Goal: Entertainment & Leisure: Browse casually

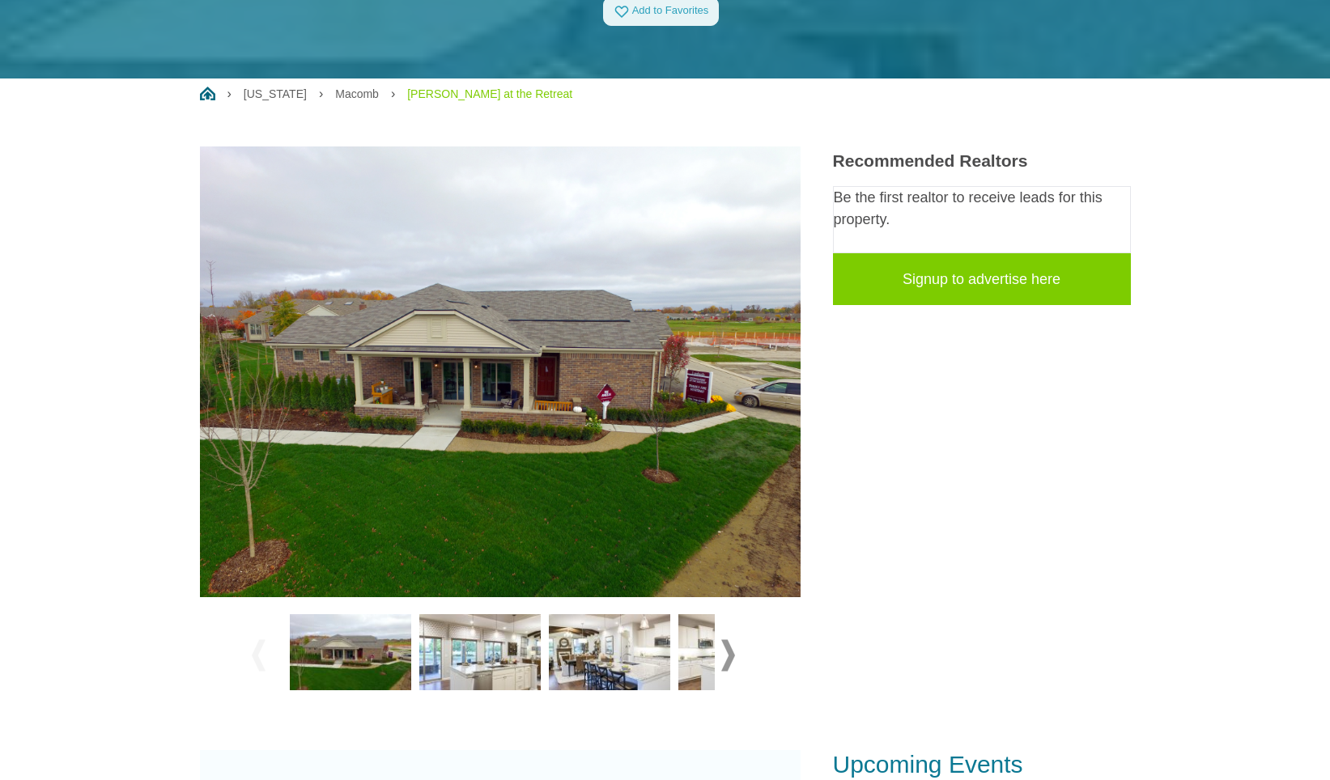
scroll to position [324, 0]
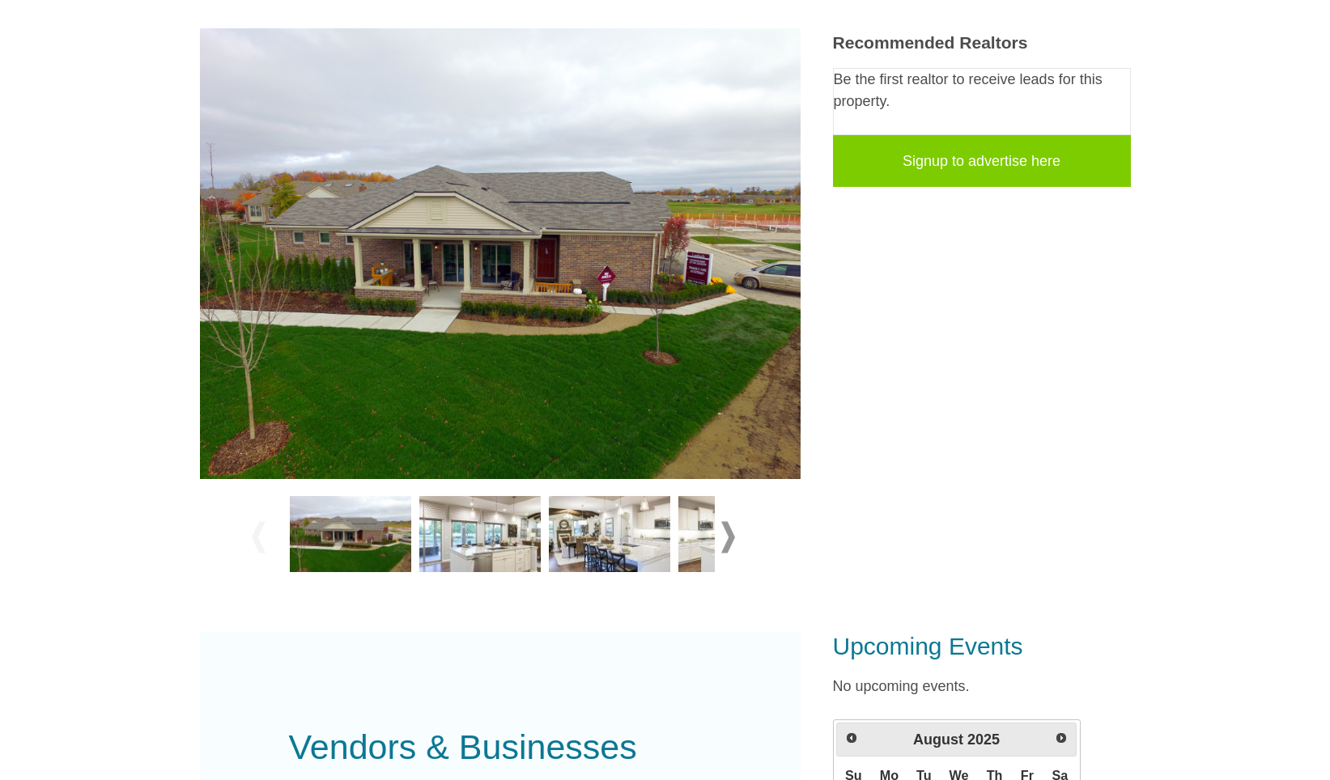
click at [461, 528] on img at bounding box center [479, 534] width 121 height 76
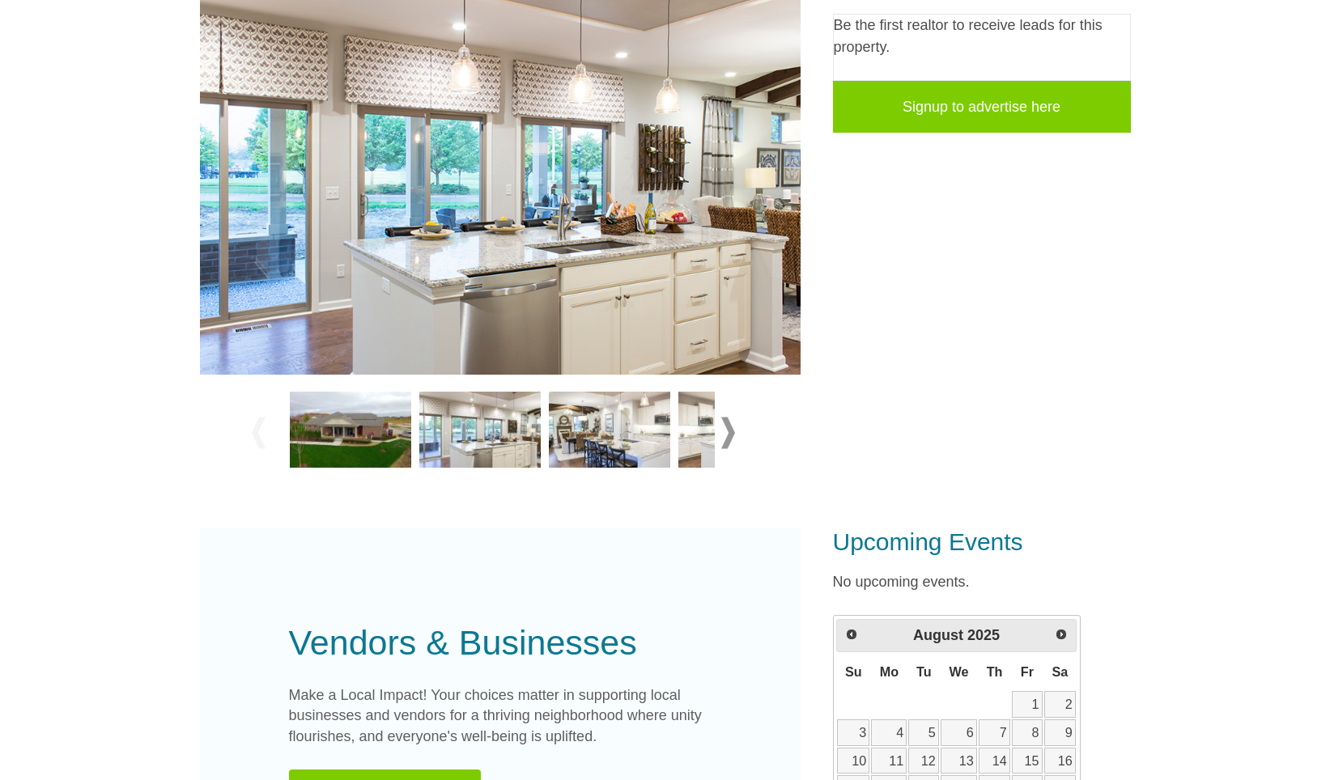
scroll to position [405, 0]
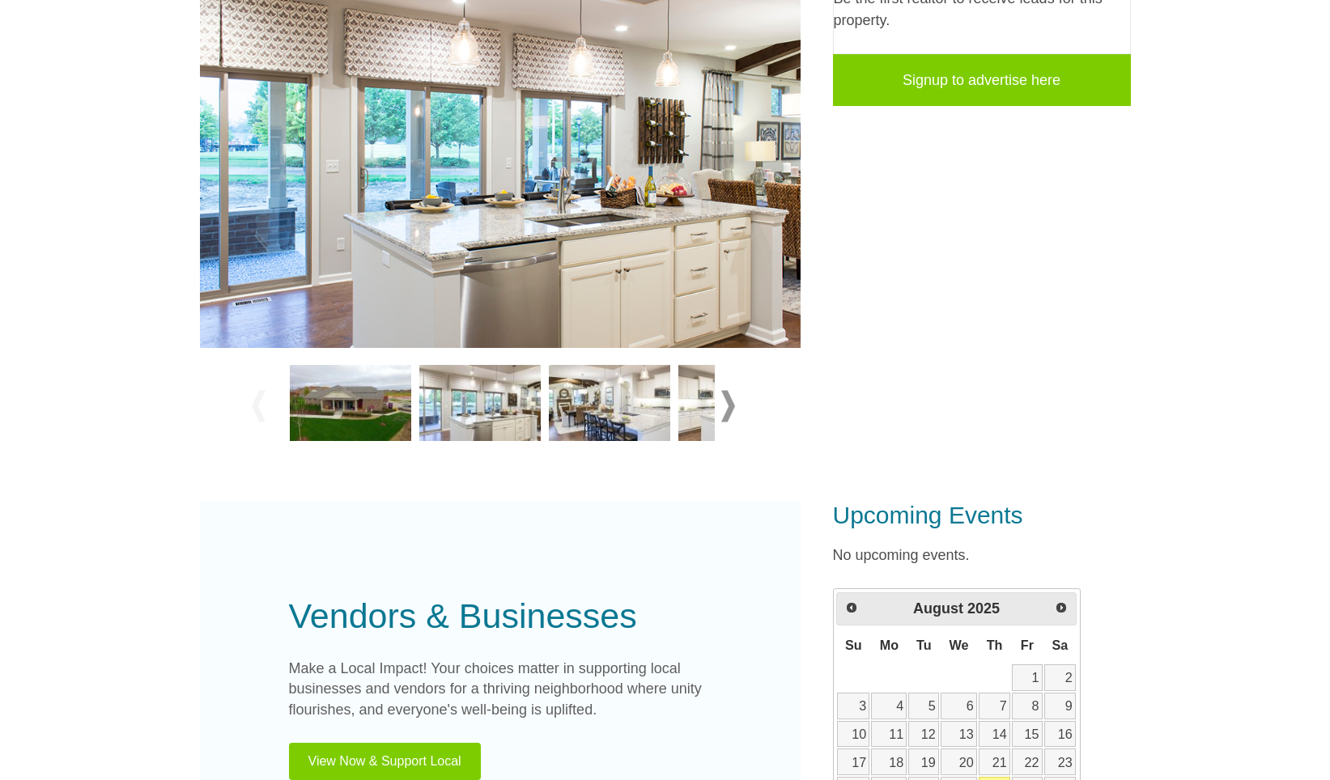
click at [597, 398] on img at bounding box center [609, 403] width 121 height 76
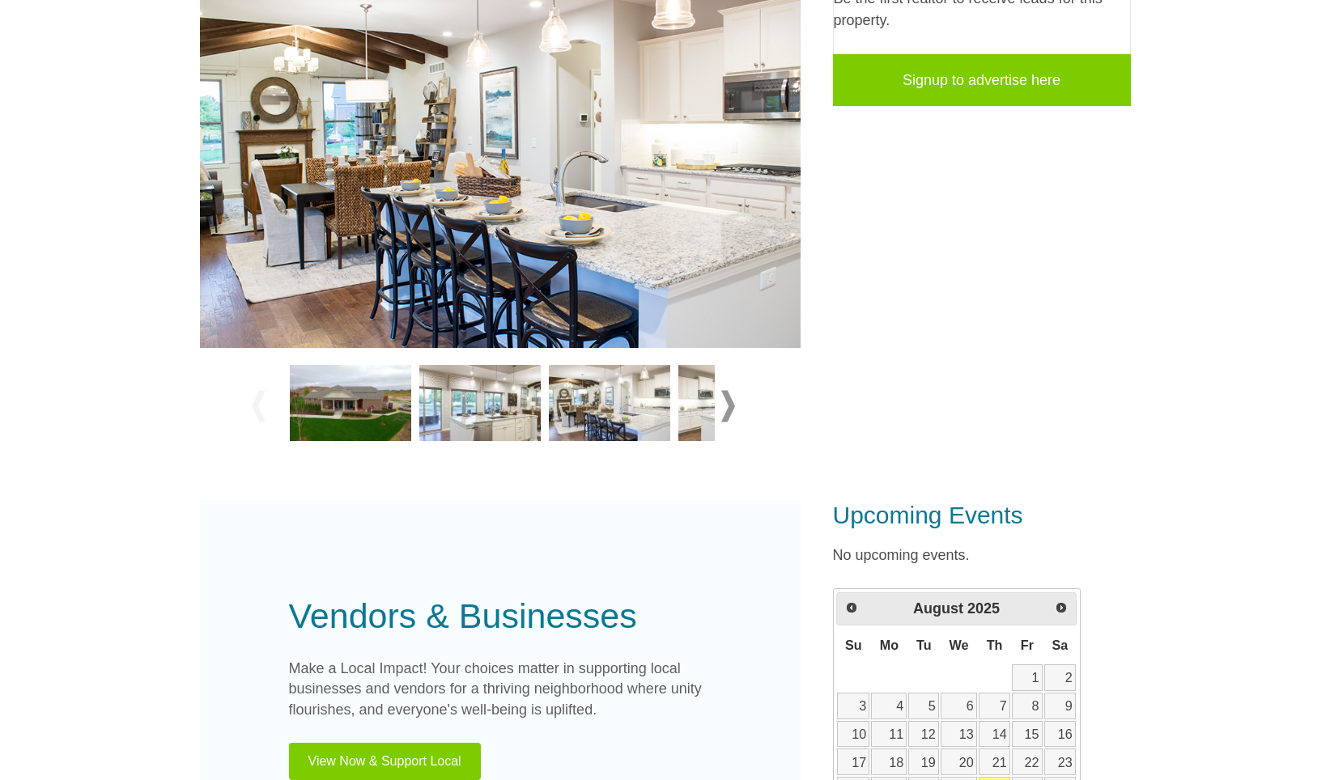
click at [691, 406] on img at bounding box center [738, 403] width 121 height 76
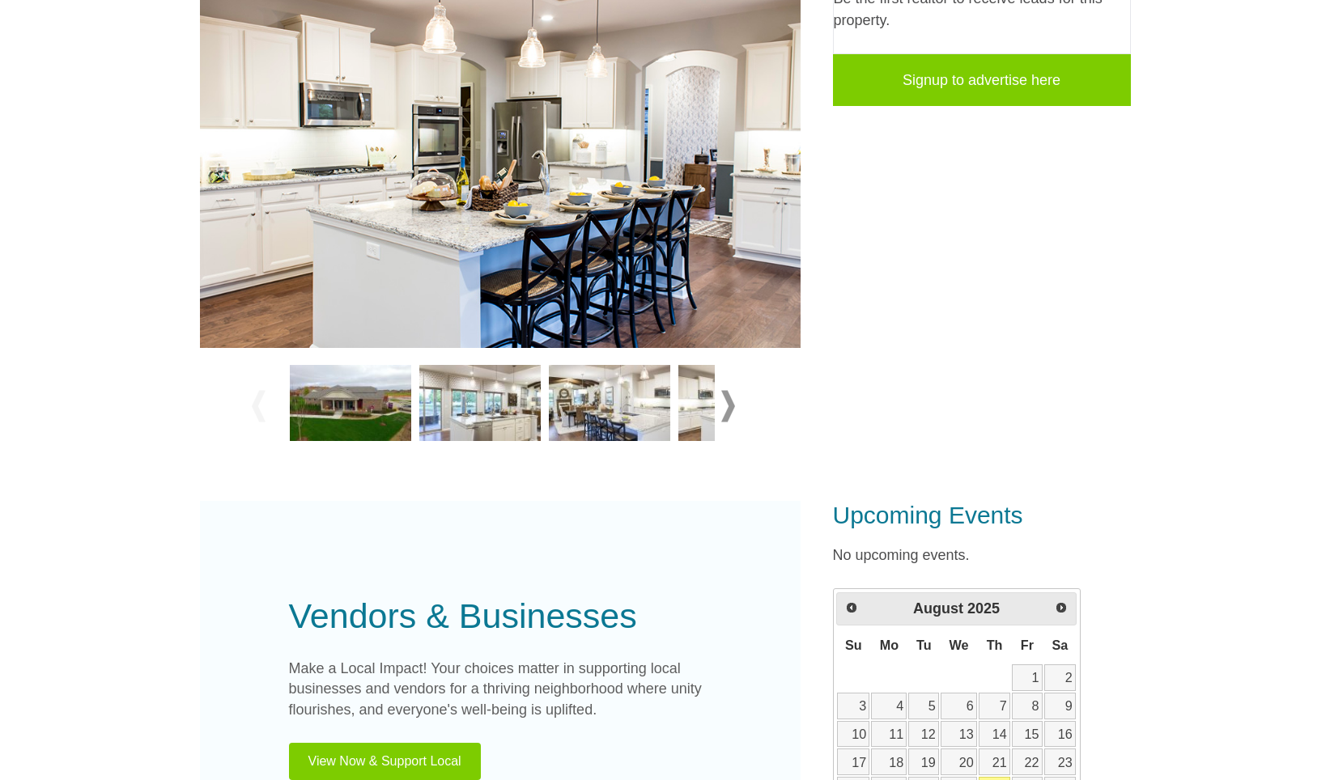
click at [731, 406] on span at bounding box center [728, 407] width 14 height 32
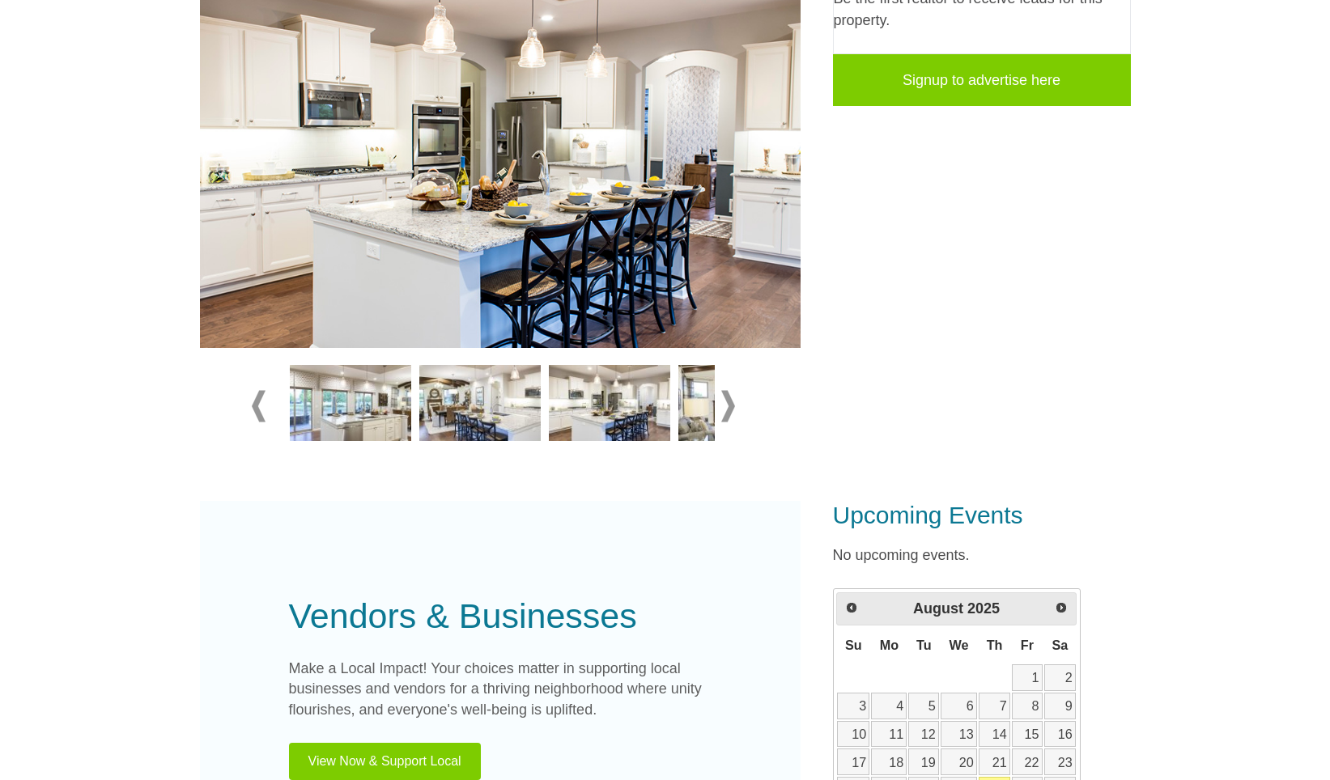
click at [731, 406] on span at bounding box center [728, 407] width 14 height 32
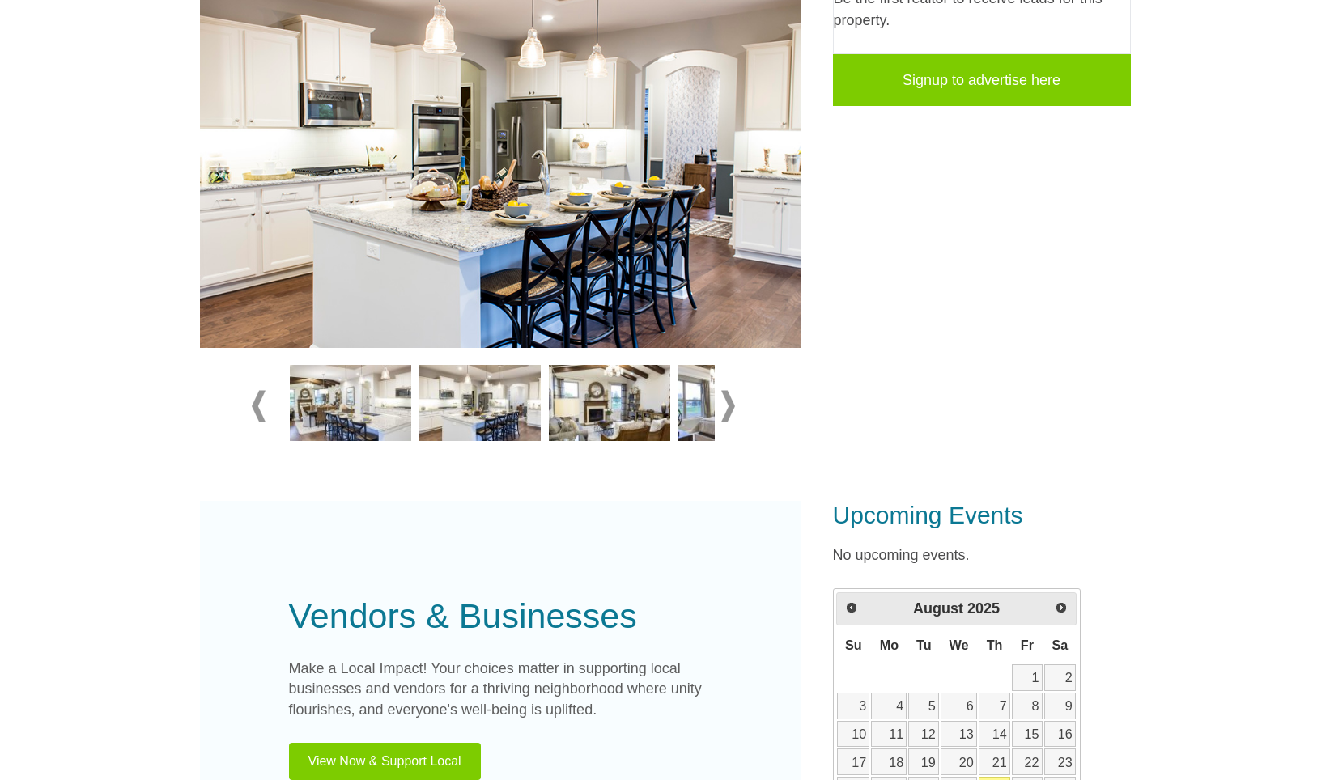
click at [731, 406] on span at bounding box center [728, 407] width 14 height 32
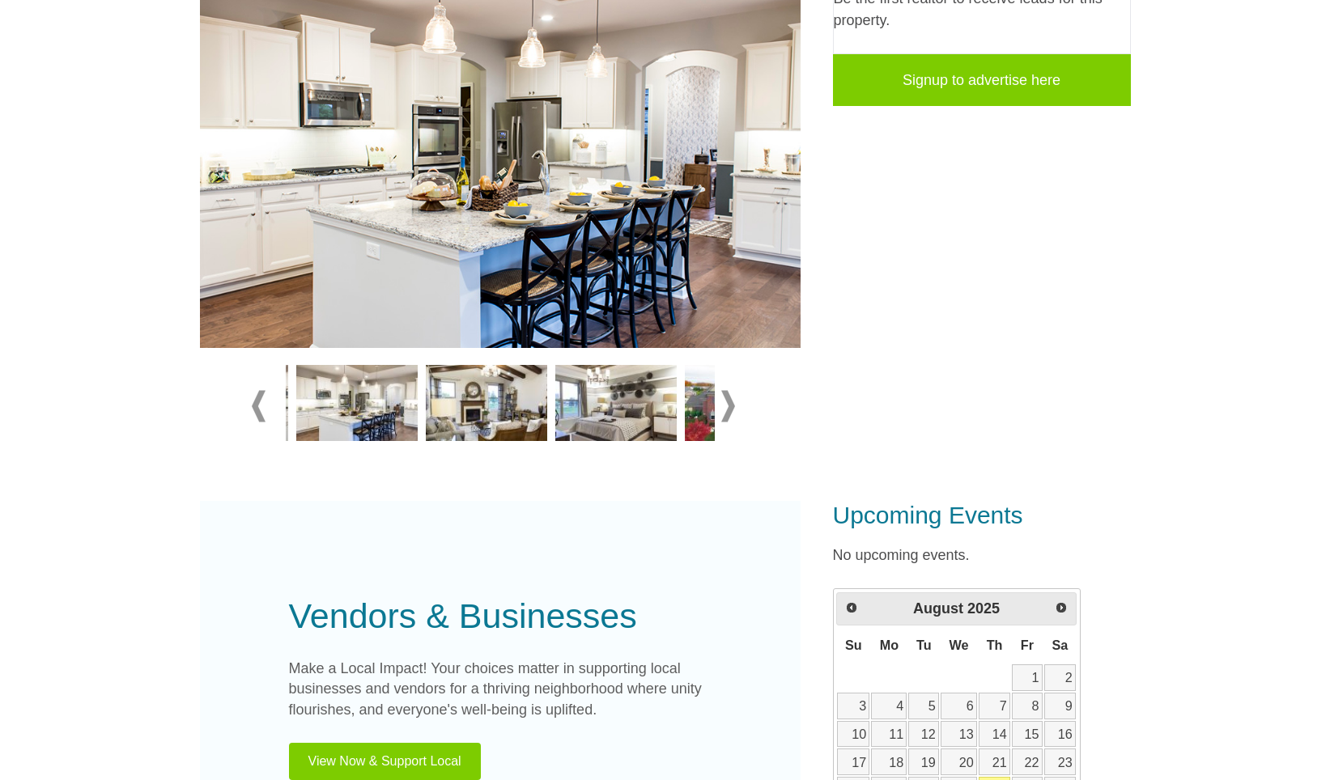
click at [731, 406] on span at bounding box center [728, 407] width 14 height 32
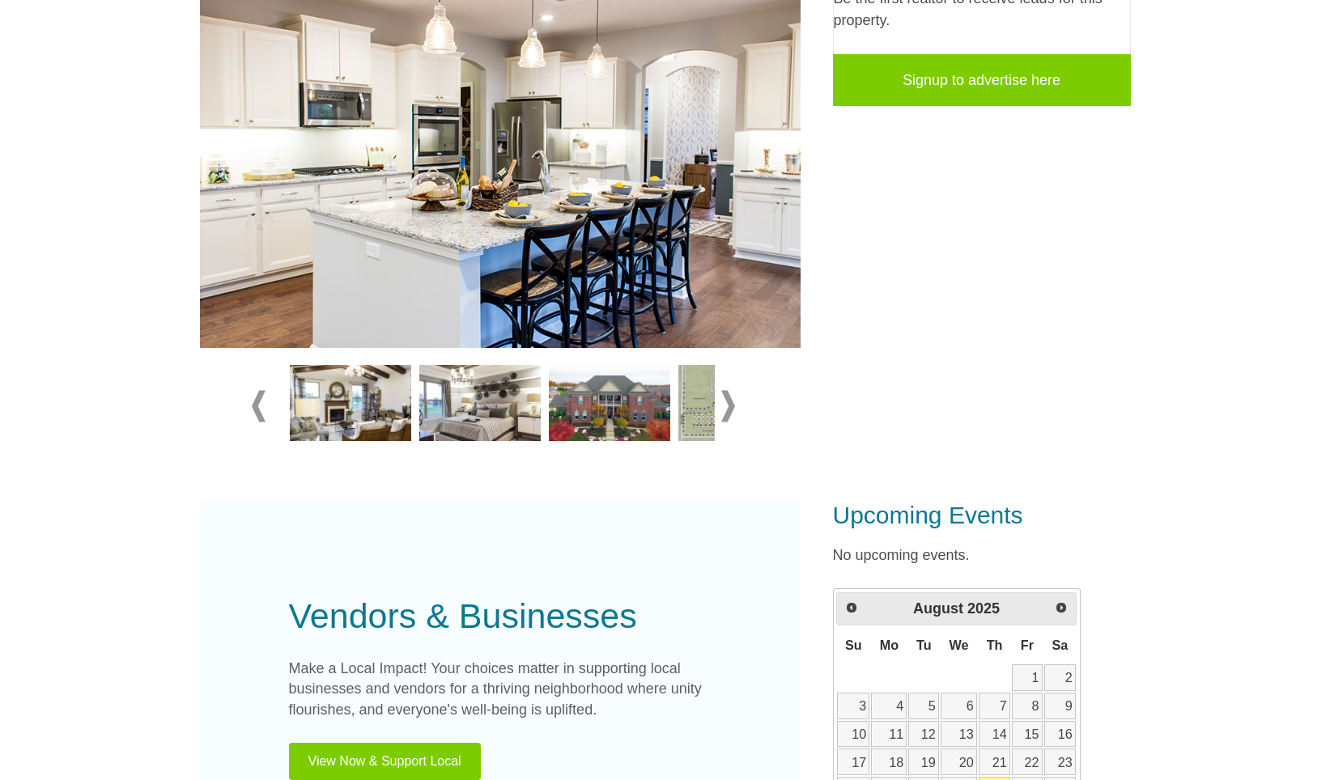
click at [731, 406] on span at bounding box center [728, 407] width 14 height 32
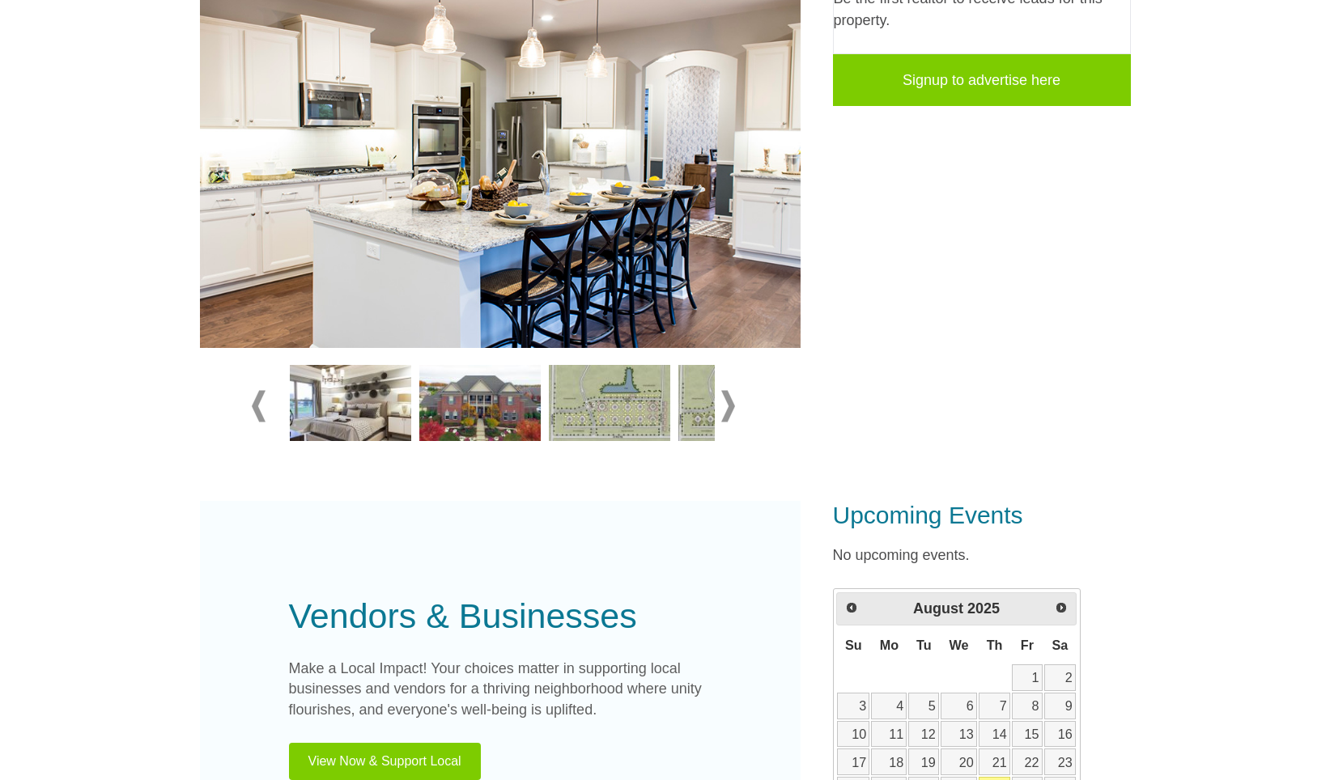
click at [253, 403] on span at bounding box center [259, 407] width 14 height 32
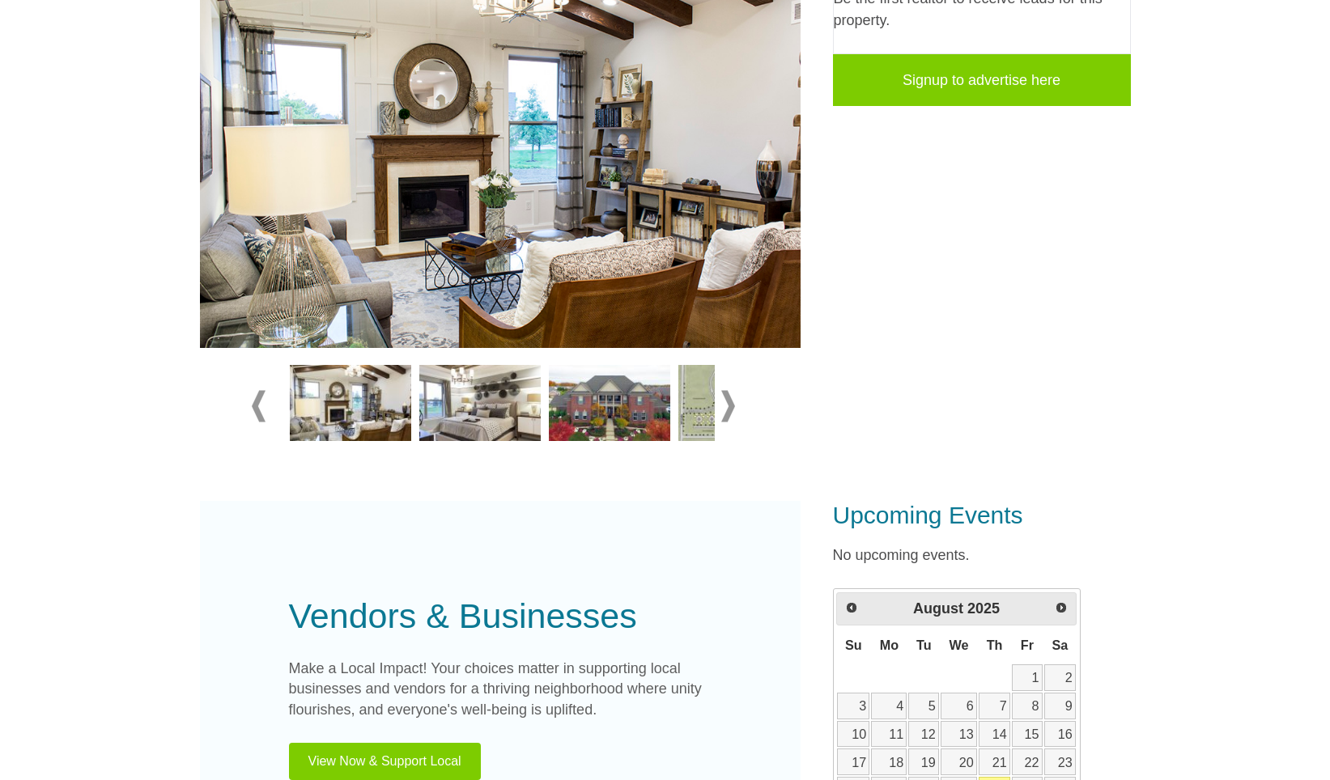
click at [486, 398] on img at bounding box center [479, 403] width 121 height 76
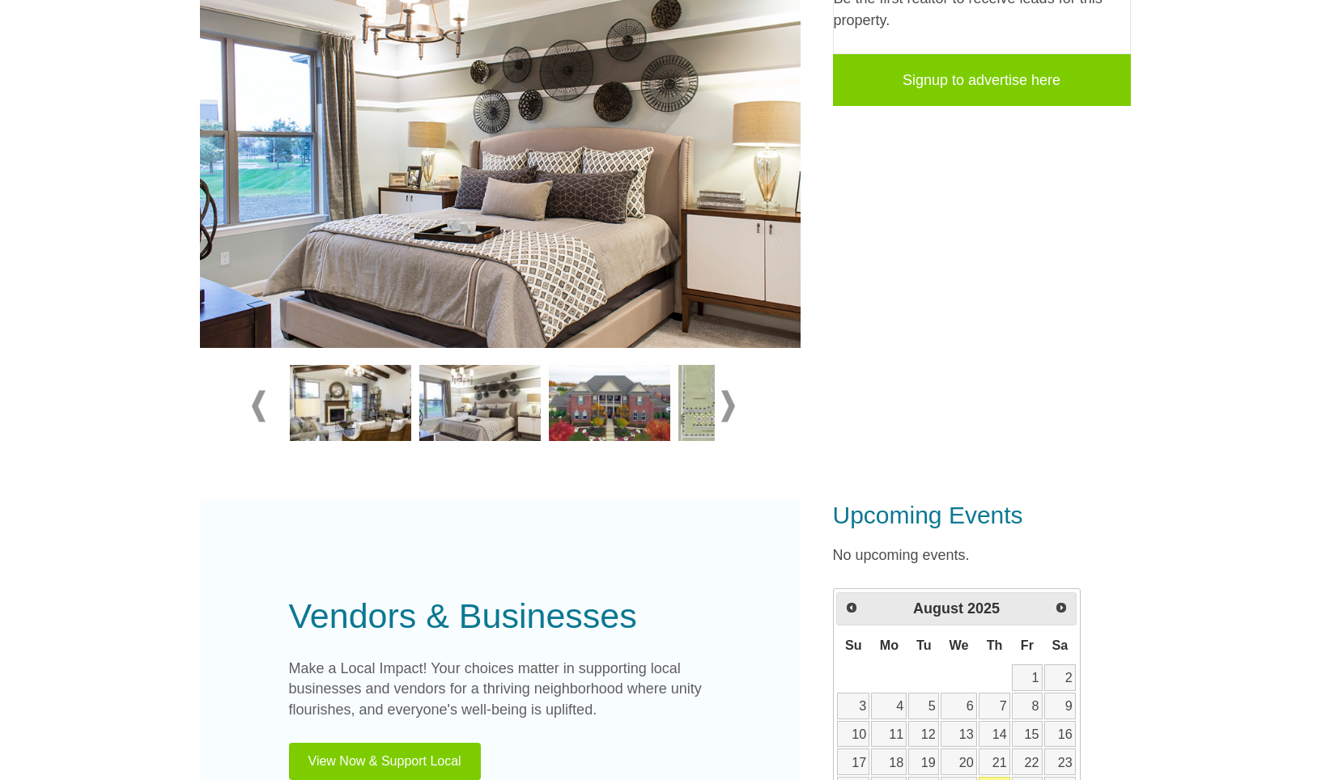
click at [610, 401] on img at bounding box center [609, 403] width 121 height 76
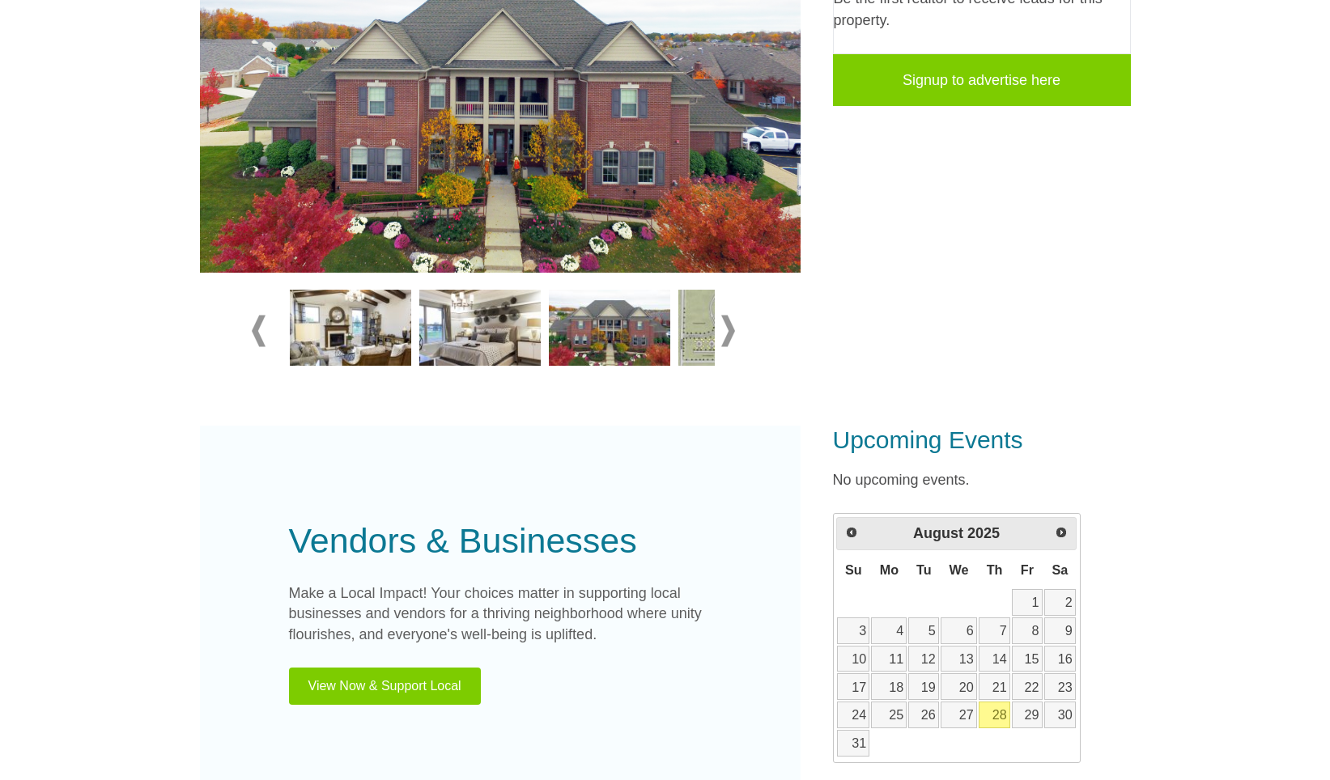
click at [699, 330] on img at bounding box center [738, 328] width 121 height 76
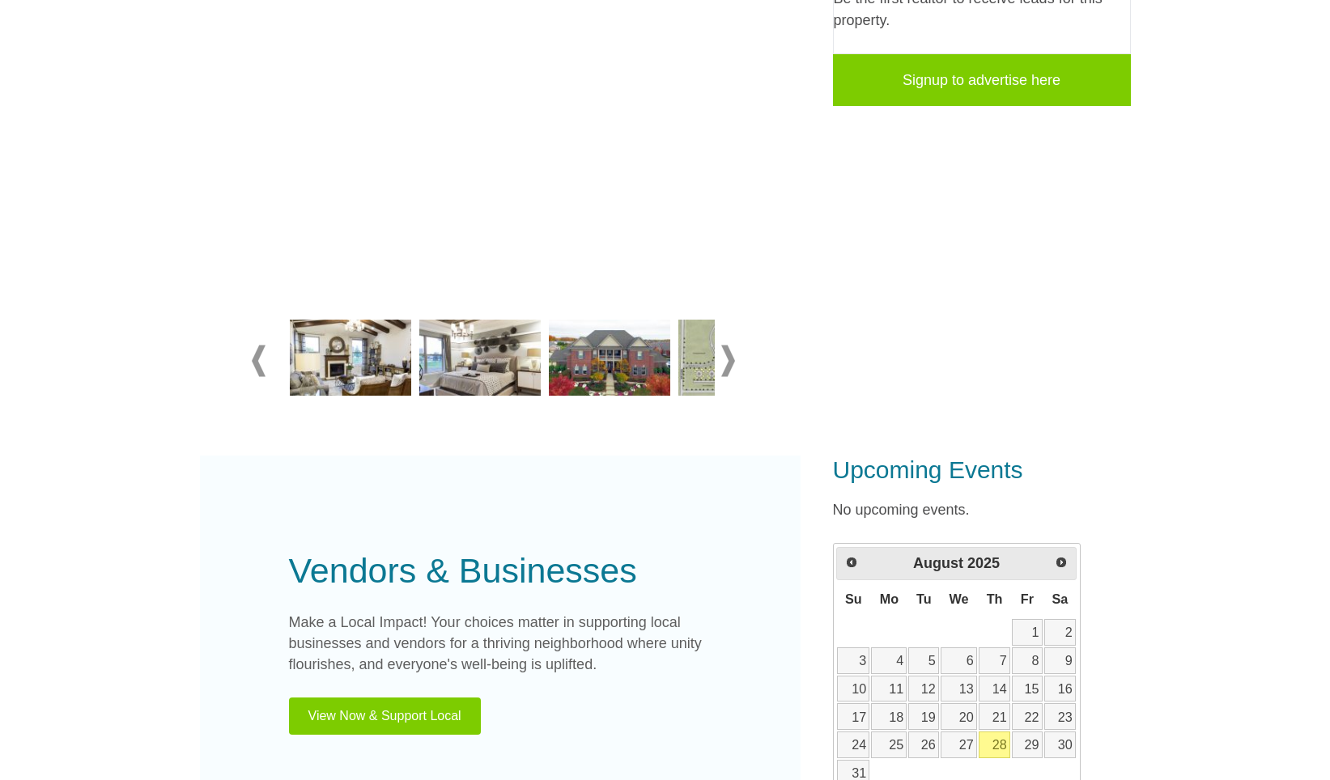
click at [692, 353] on img at bounding box center [738, 358] width 121 height 76
click at [737, 358] on div at bounding box center [500, 361] width 497 height 91
click at [733, 360] on span at bounding box center [728, 362] width 14 height 32
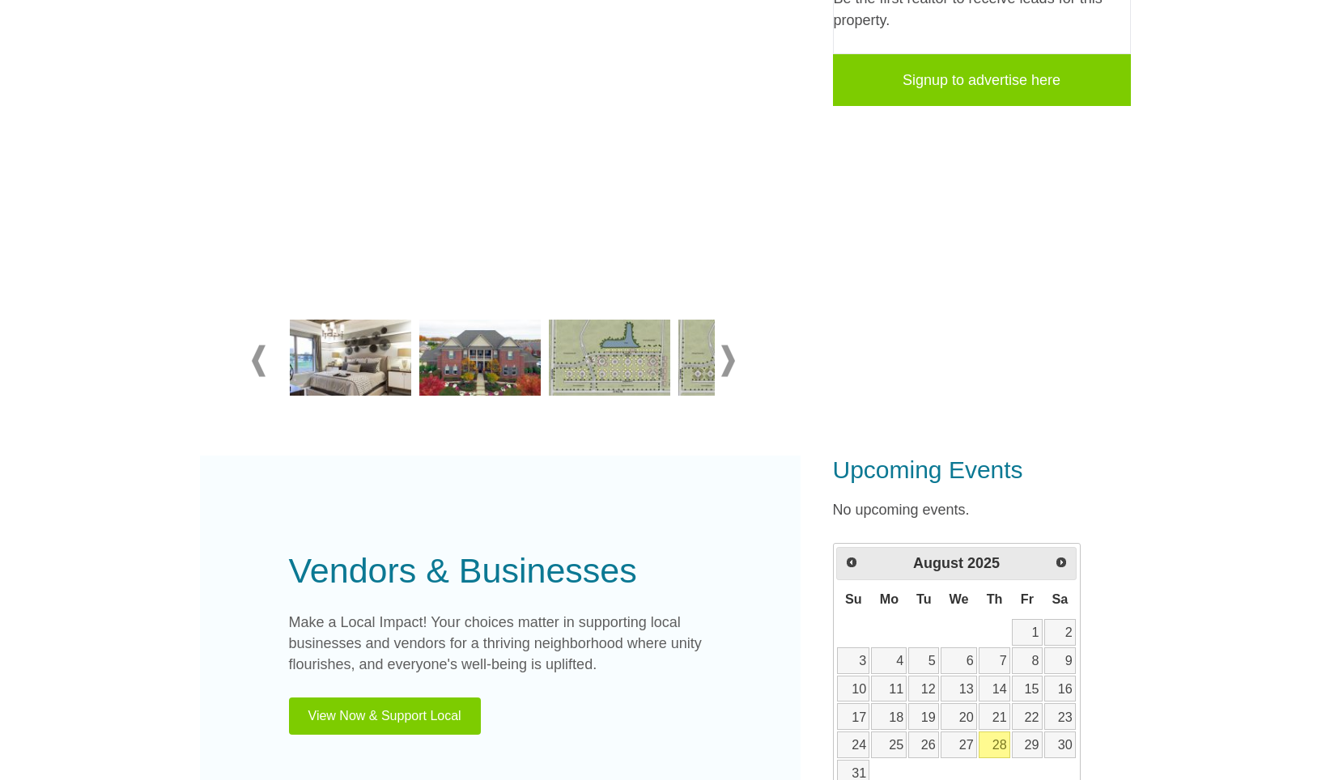
click at [590, 360] on img at bounding box center [609, 358] width 121 height 76
click at [610, 361] on img at bounding box center [609, 358] width 121 height 76
click at [731, 360] on span at bounding box center [728, 362] width 14 height 32
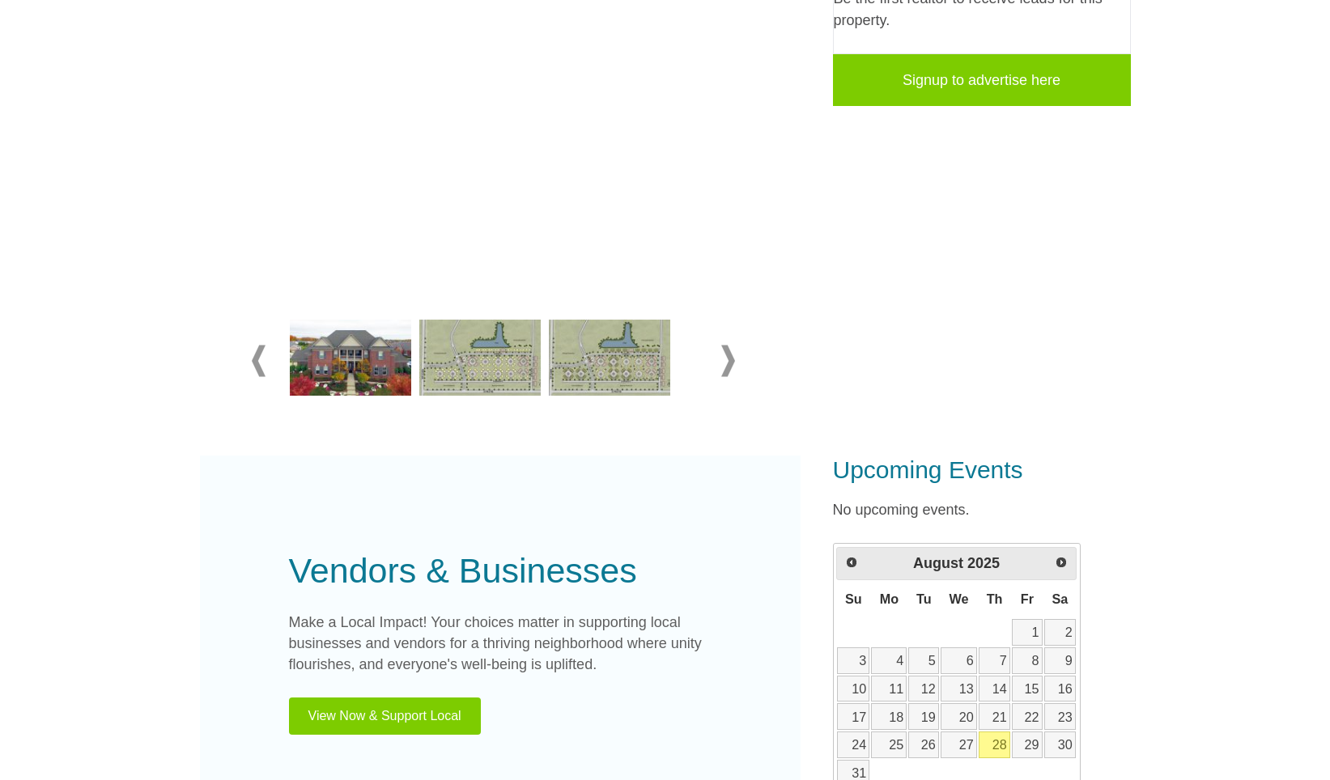
click at [731, 360] on span at bounding box center [728, 362] width 14 height 32
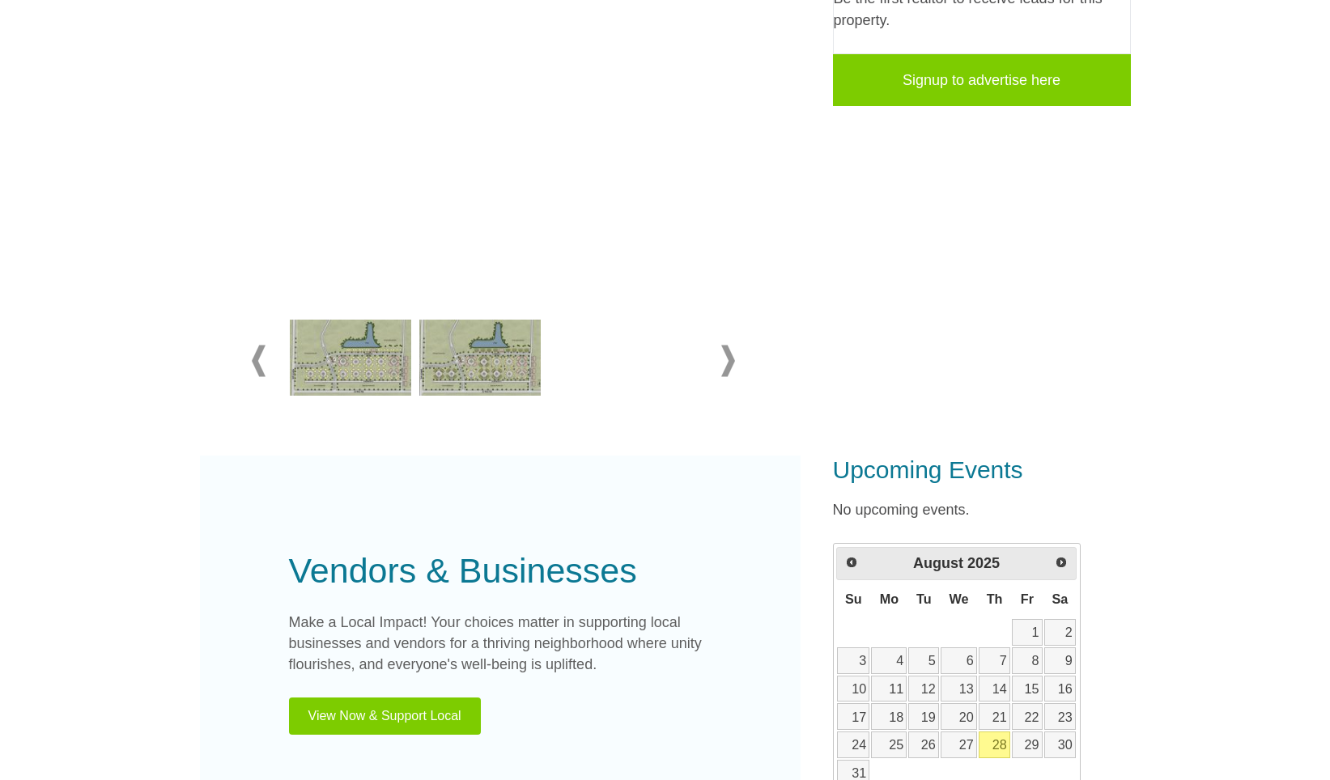
click at [501, 356] on img at bounding box center [479, 358] width 121 height 76
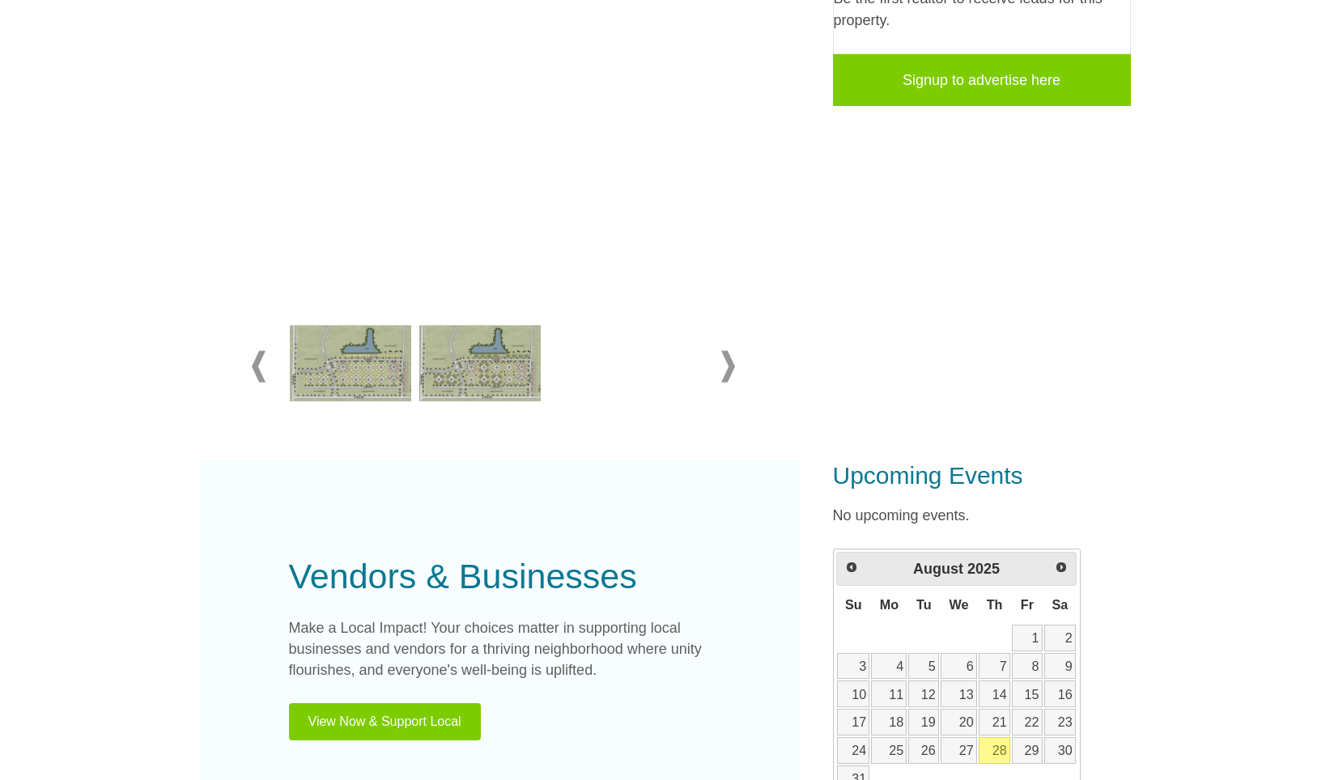
click at [501, 356] on img at bounding box center [479, 363] width 121 height 76
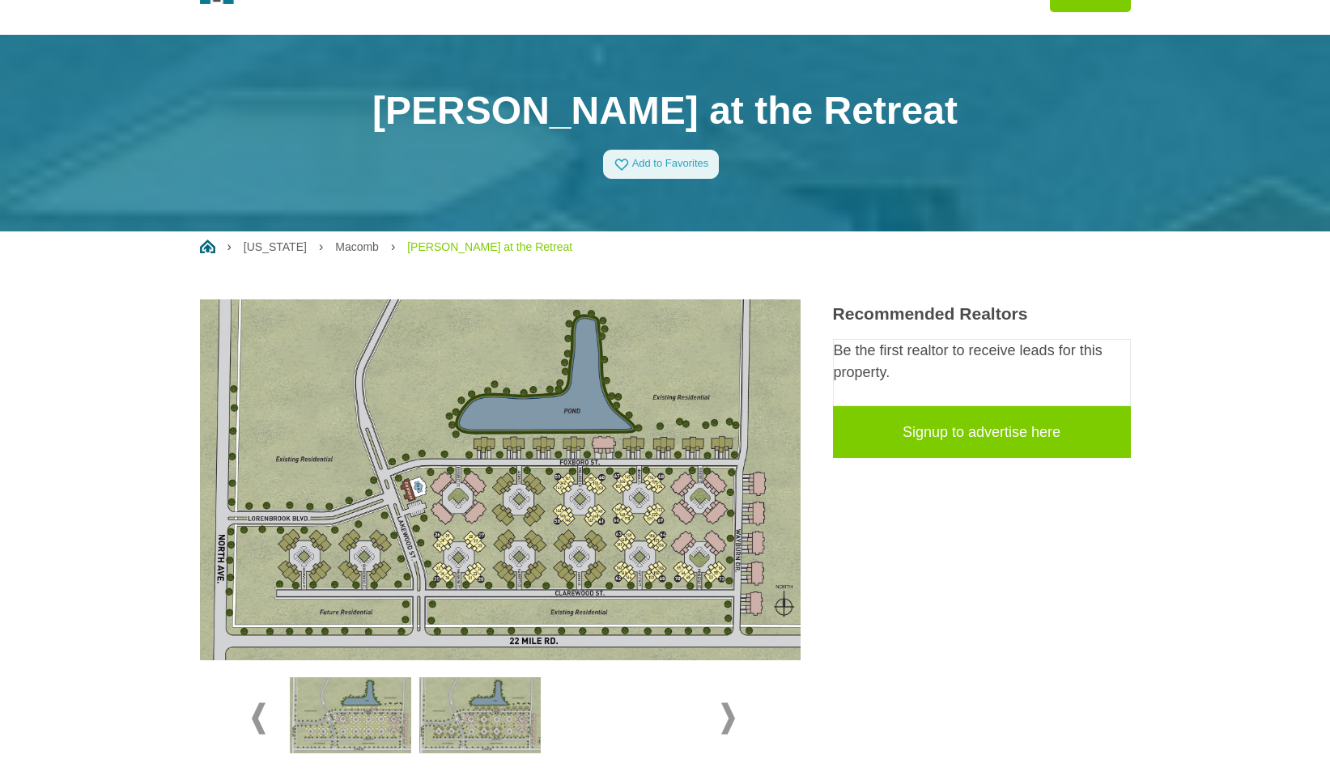
scroll to position [81, 0]
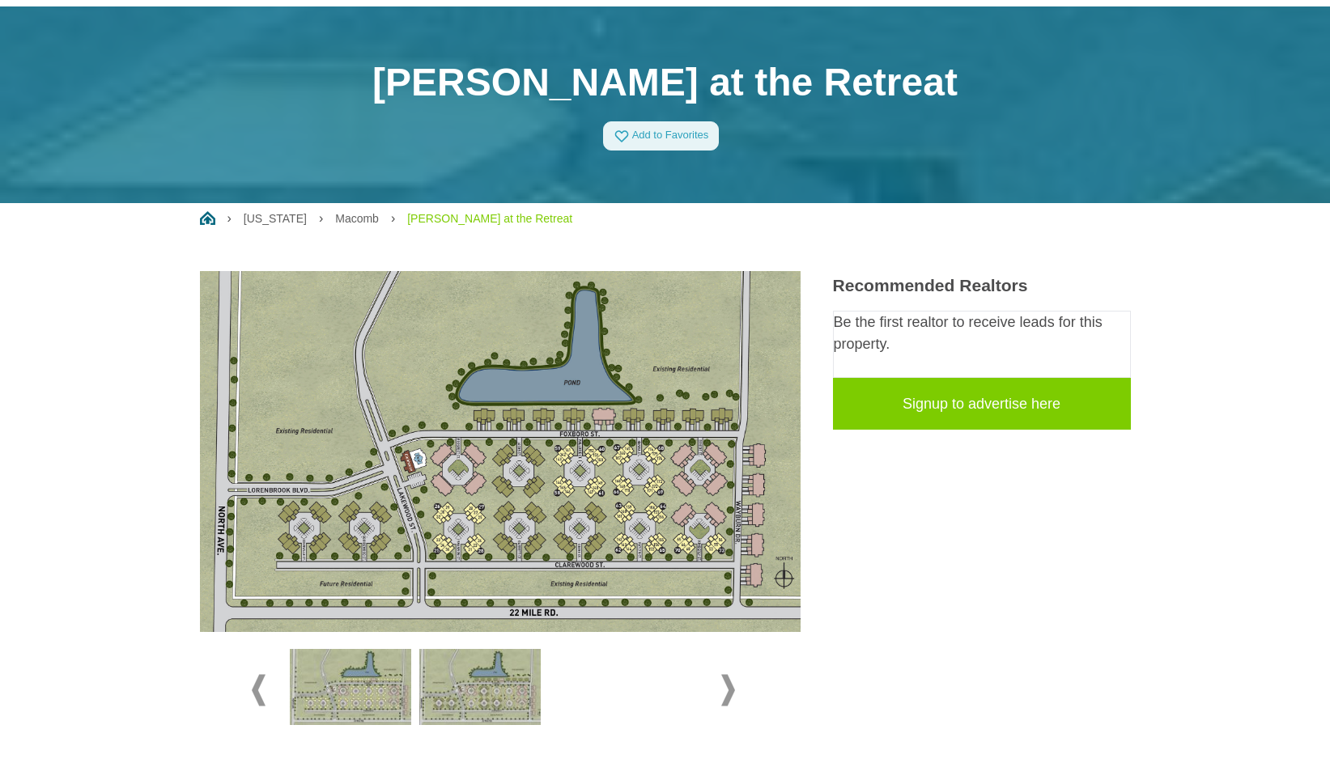
click at [257, 691] on span at bounding box center [259, 690] width 14 height 32
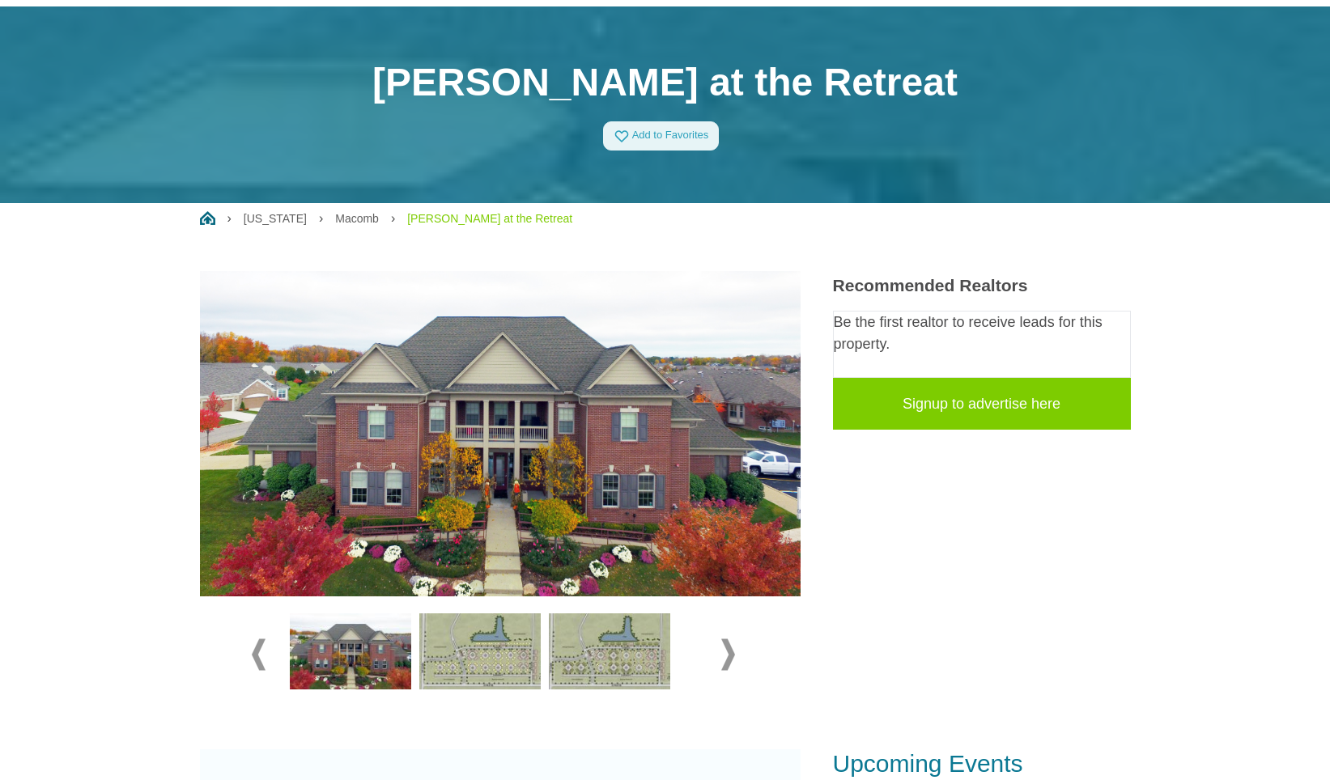
click at [728, 652] on span at bounding box center [728, 655] width 14 height 32
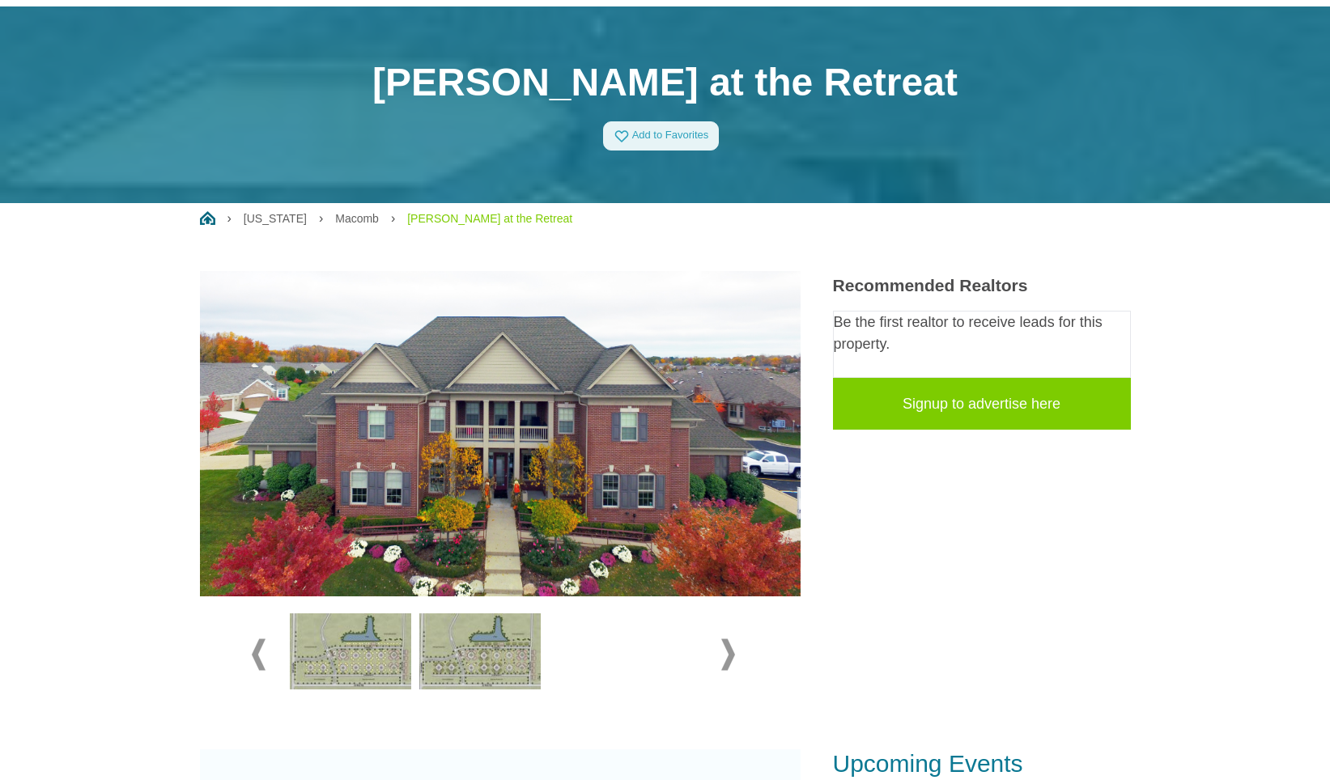
click at [728, 652] on span at bounding box center [728, 655] width 14 height 32
click at [367, 642] on img at bounding box center [350, 652] width 121 height 76
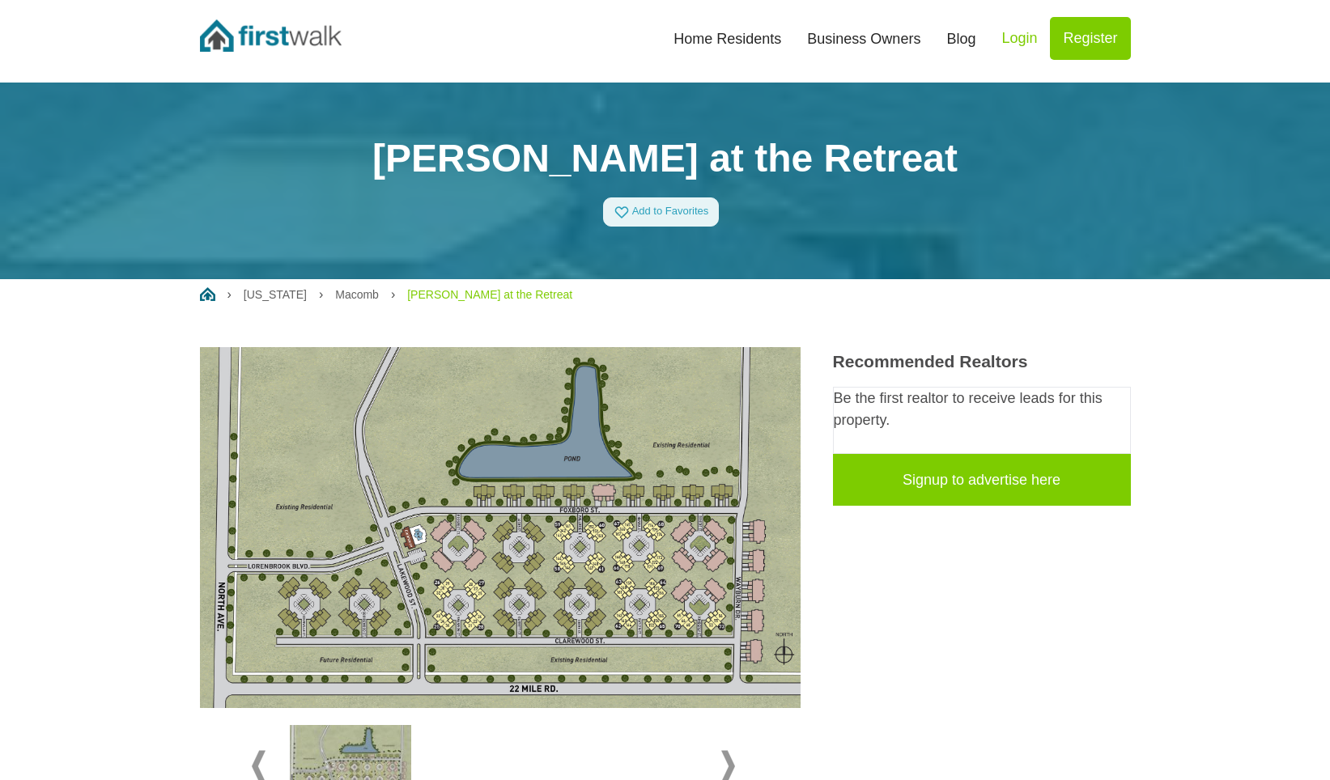
scroll to position [0, 0]
